Goal: Obtain resource: Download file/media

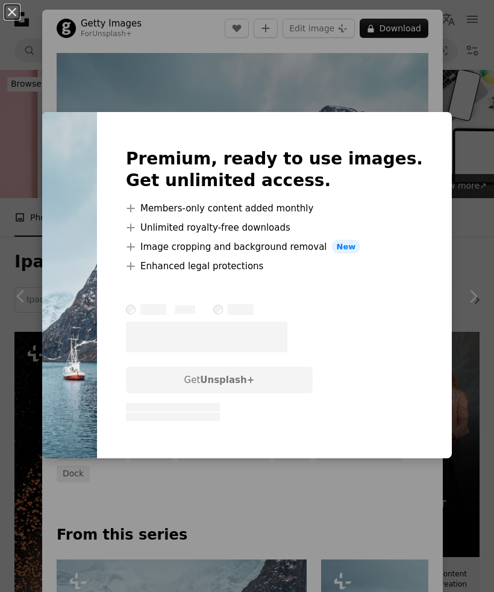
scroll to position [810, 0]
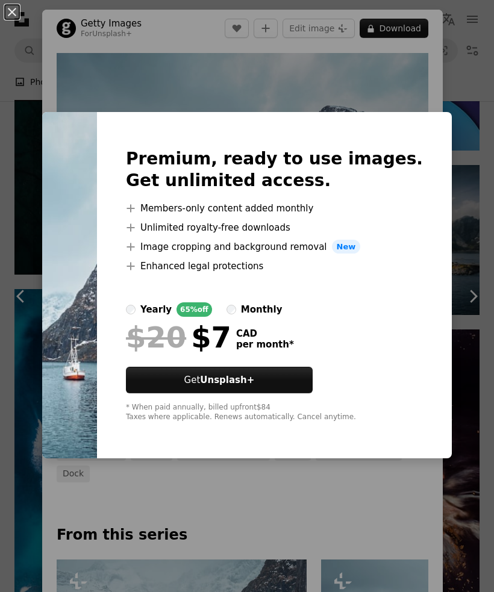
click at [367, 557] on div "An X shape Premium, ready to use images. Get unlimited access. A plus sign Memb…" at bounding box center [247, 296] width 494 height 592
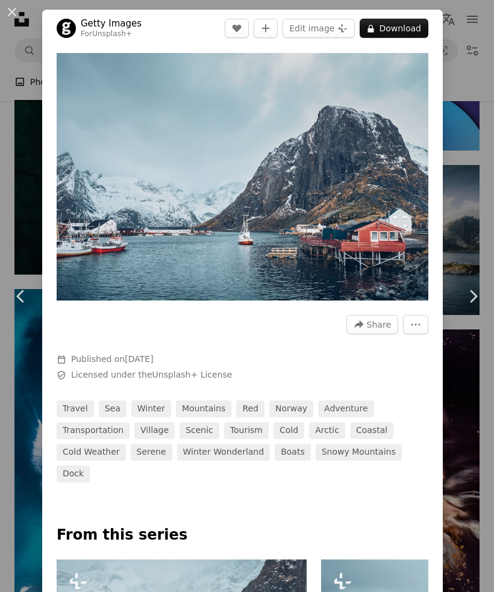
click at [491, 334] on link "Chevron right" at bounding box center [473, 296] width 42 height 116
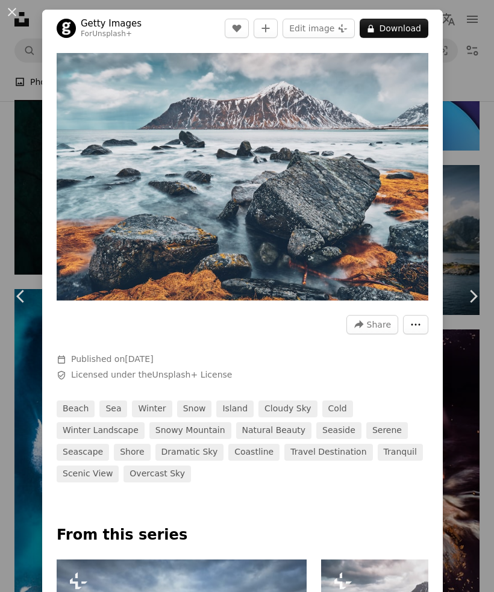
click at [421, 329] on icon "More Actions" at bounding box center [415, 324] width 11 height 11
click at [413, 22] on dialog "An X shape Chevron left Chevron right Getty Images For Unsplash+ A heart A plus…" at bounding box center [247, 296] width 494 height 592
click at [397, 25] on button "A lock Download" at bounding box center [393, 28] width 69 height 19
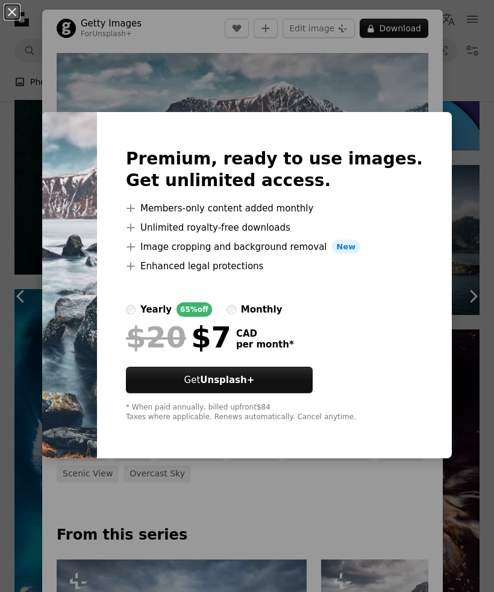
click at [428, 88] on div "An X shape Premium, ready to use images. Get unlimited access. A plus sign Memb…" at bounding box center [247, 296] width 494 height 592
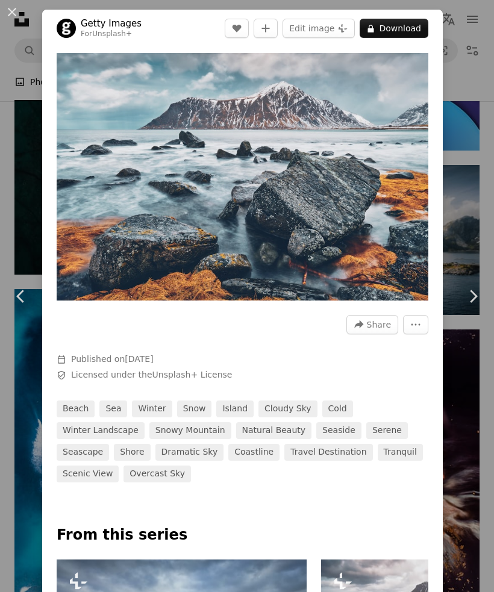
click at [491, 91] on div "An X shape Chevron left Chevron right Getty Images For Unsplash+ A heart A plus…" at bounding box center [247, 296] width 494 height 592
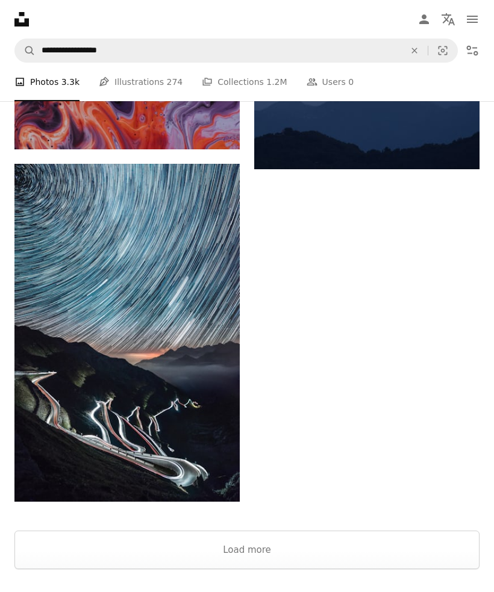
scroll to position [3525, 0]
